Goal: Check status: Check status

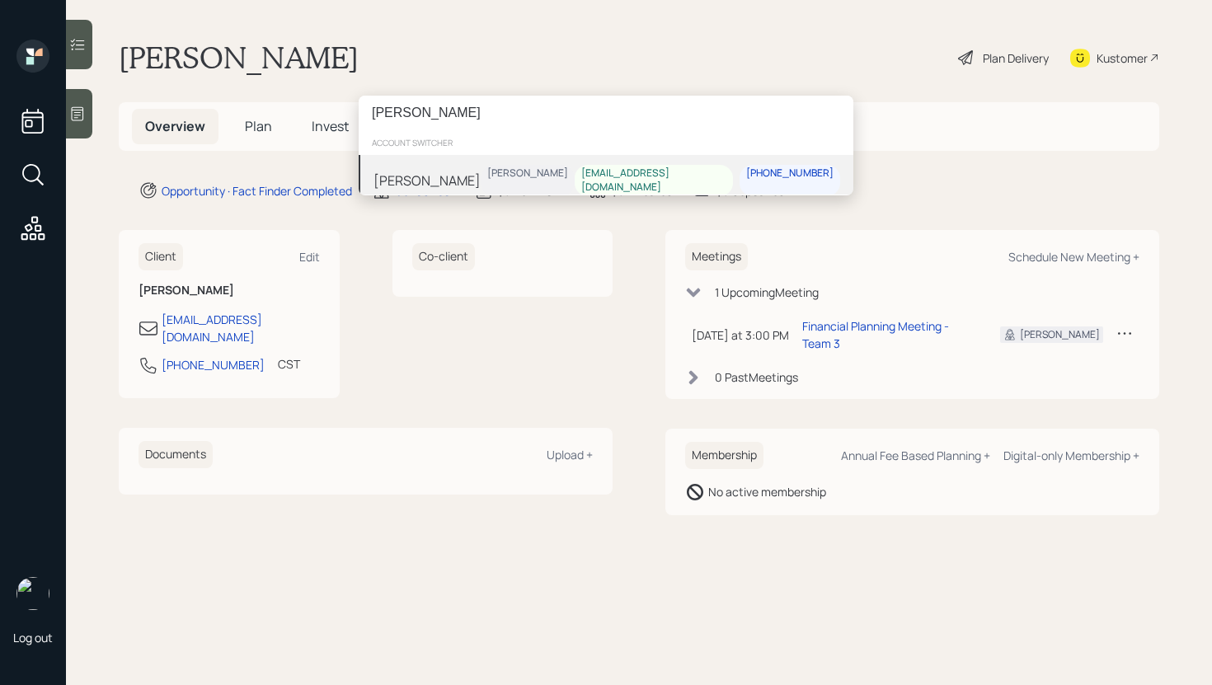
type input "[PERSON_NAME]"
click at [492, 178] on div "[PERSON_NAME] [PERSON_NAME] [EMAIL_ADDRESS][DOMAIN_NAME] [PHONE_NUMBER]" at bounding box center [606, 180] width 495 height 51
